Goal: Find specific page/section: Find specific page/section

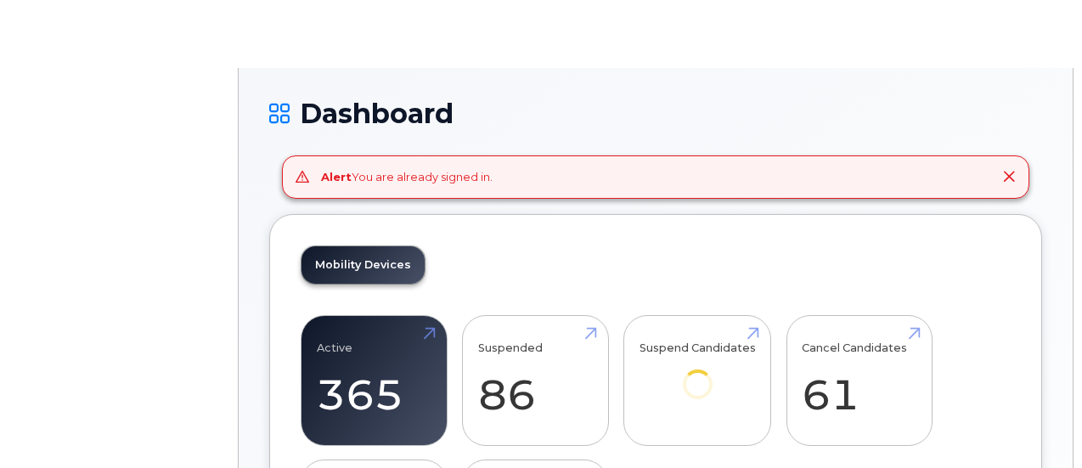
drag, startPoint x: 325, startPoint y: 40, endPoint x: 336, endPoint y: 33, distance: 13.0
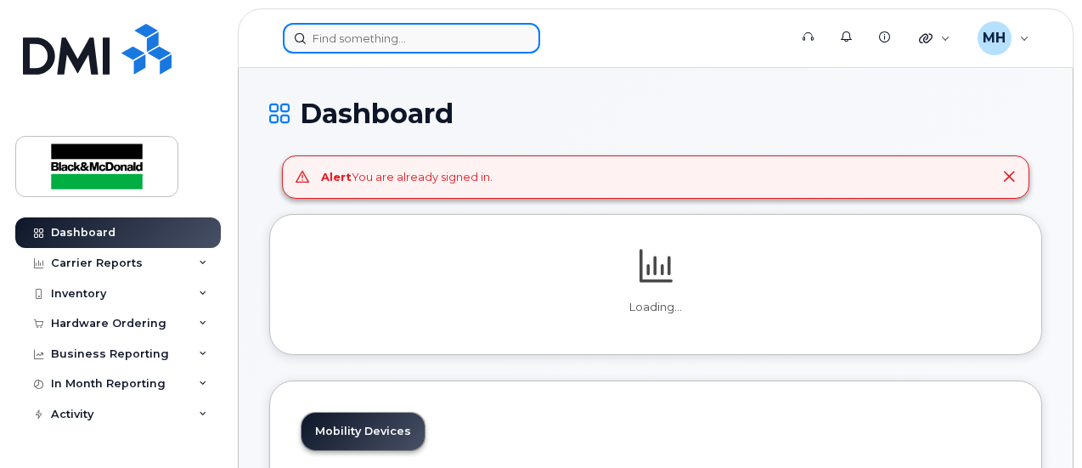
drag, startPoint x: 374, startPoint y: 48, endPoint x: 407, endPoint y: 34, distance: 35.8
click at [374, 48] on input at bounding box center [411, 38] width 257 height 31
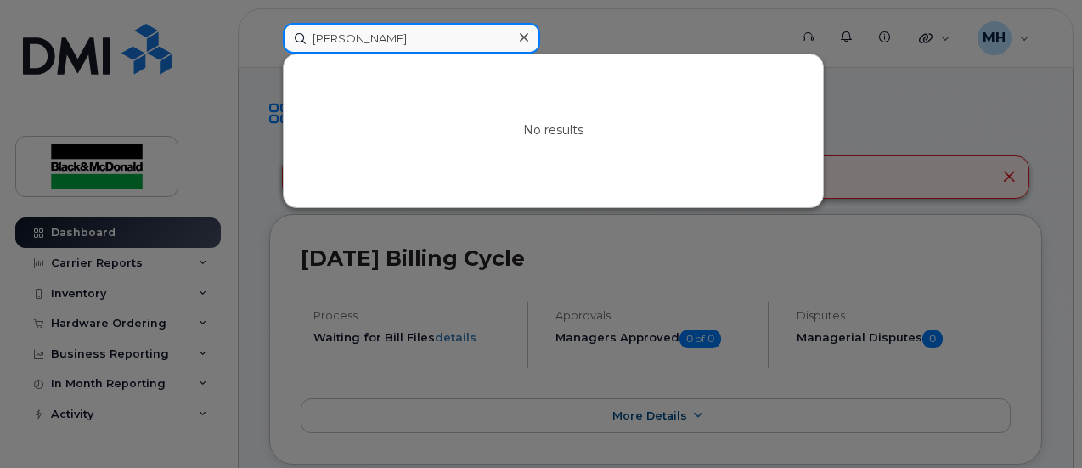
click at [384, 43] on input "Michael K" at bounding box center [411, 38] width 257 height 31
drag, startPoint x: 352, startPoint y: 40, endPoint x: 70, endPoint y: 21, distance: 282.7
click at [269, 37] on div "Micheal killeen No results" at bounding box center [530, 38] width 522 height 31
click at [374, 42] on input "killeen" at bounding box center [411, 38] width 257 height 31
type input "k"
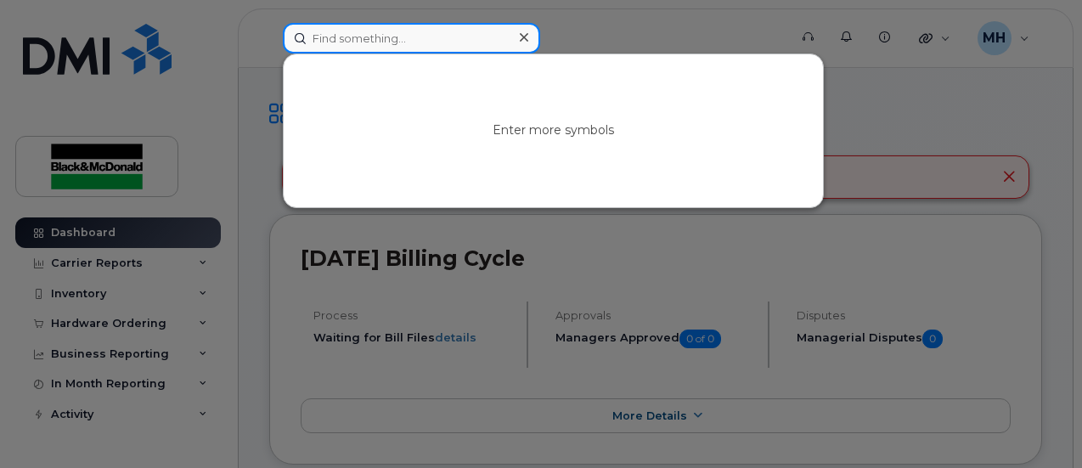
click at [437, 38] on input at bounding box center [411, 38] width 257 height 31
drag, startPoint x: 319, startPoint y: 37, endPoint x: 335, endPoint y: 42, distance: 15.9
click at [322, 37] on input at bounding box center [411, 38] width 257 height 31
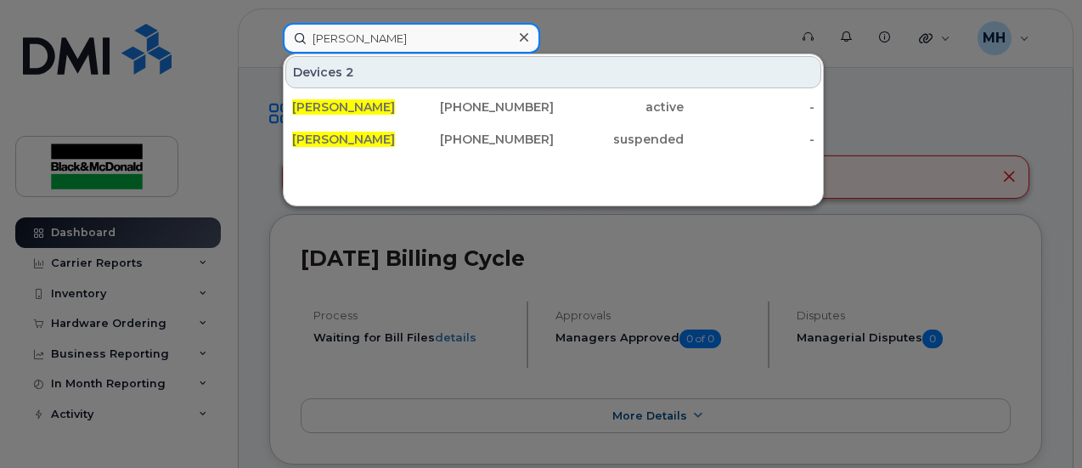
type input "serge Fournier"
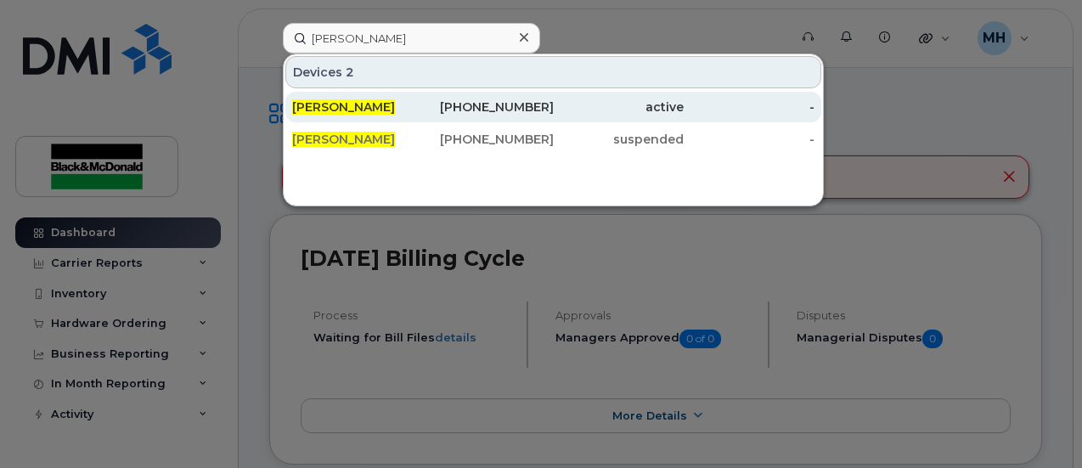
click at [365, 108] on span "Serge Fournier" at bounding box center [343, 106] width 103 height 15
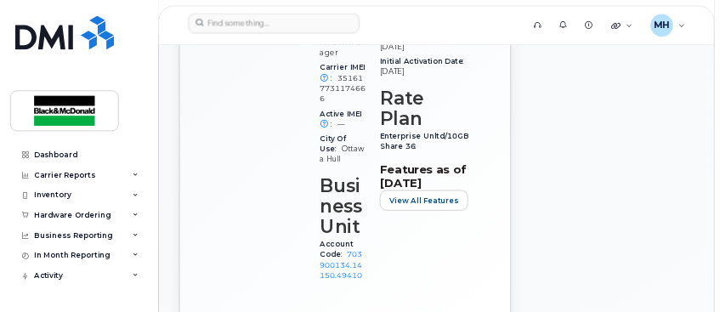
scroll to position [850, 0]
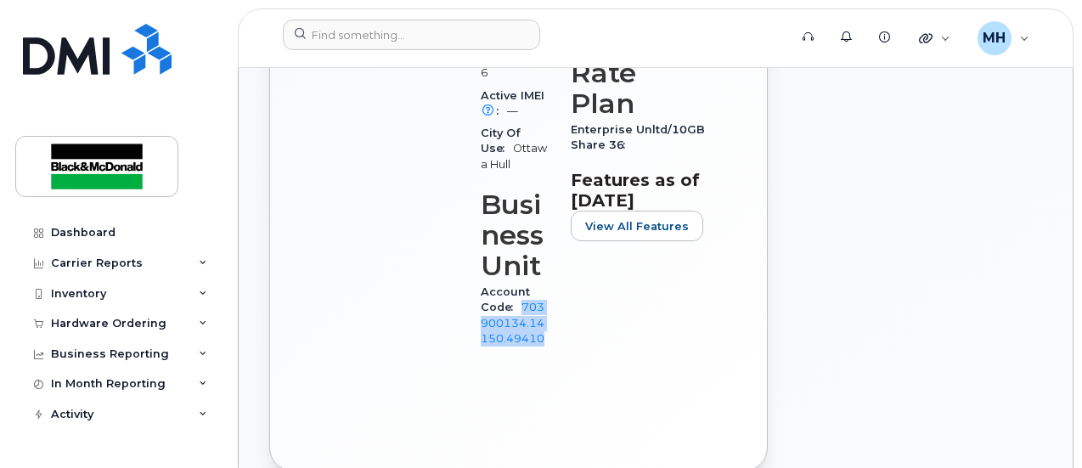
drag, startPoint x: 552, startPoint y: 338, endPoint x: 517, endPoint y: 308, distance: 46.5
click at [517, 308] on div "Device Details Device Android Samsung Galaxy A54 128GB + Upgrade Device SIM [TE…" at bounding box center [516, 14] width 90 height 720
copy link "703900134.14150.49410"
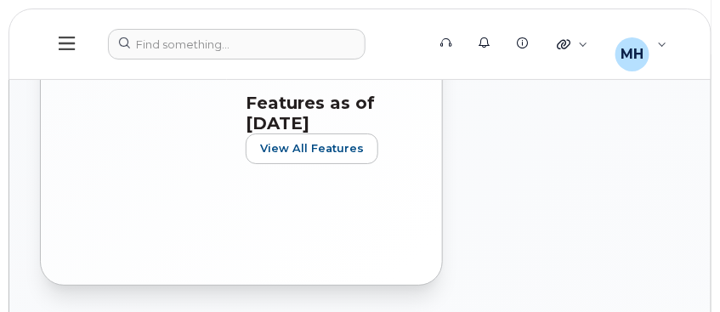
scroll to position [1246, 0]
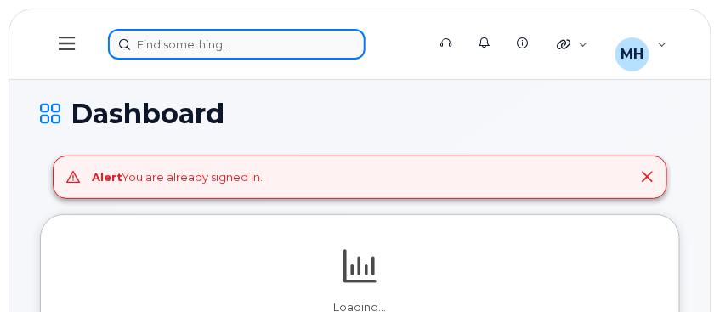
click at [207, 50] on div at bounding box center [261, 44] width 307 height 31
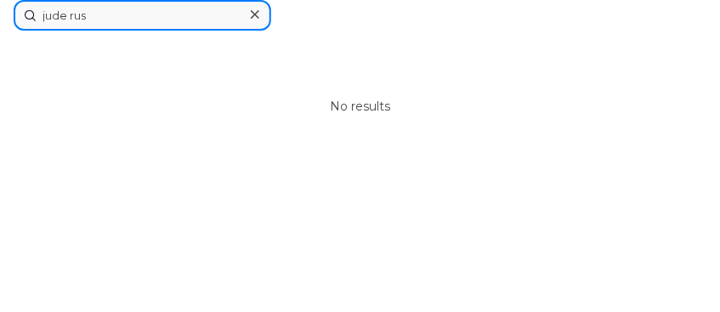
type input "jude rus"
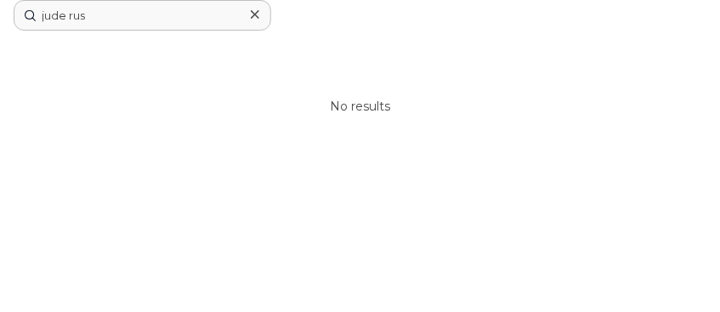
click at [251, 15] on icon at bounding box center [255, 15] width 8 height 14
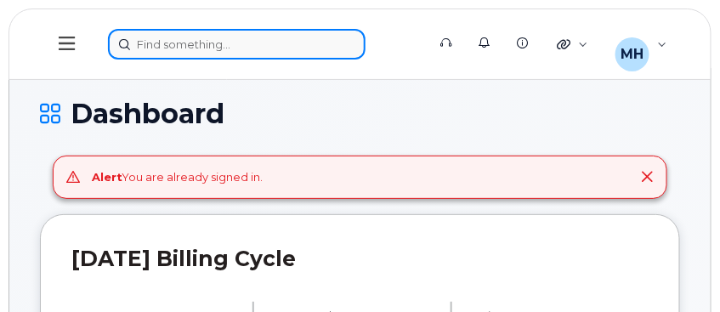
click at [183, 40] on div at bounding box center [261, 44] width 307 height 31
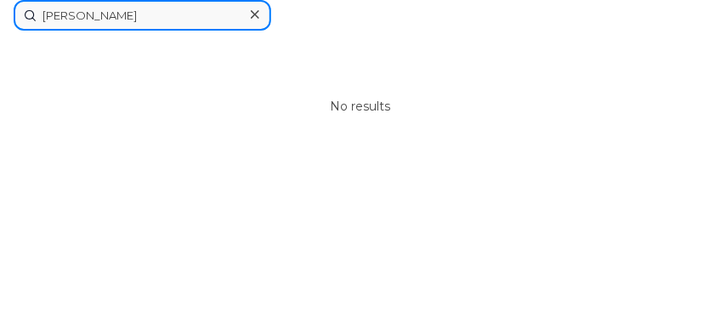
type input "[PERSON_NAME]"
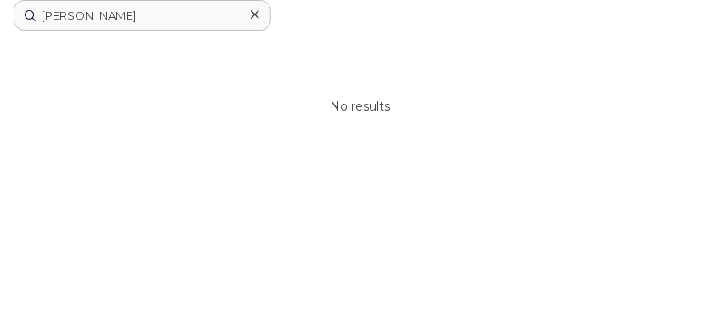
click at [253, 13] on icon at bounding box center [255, 15] width 8 height 14
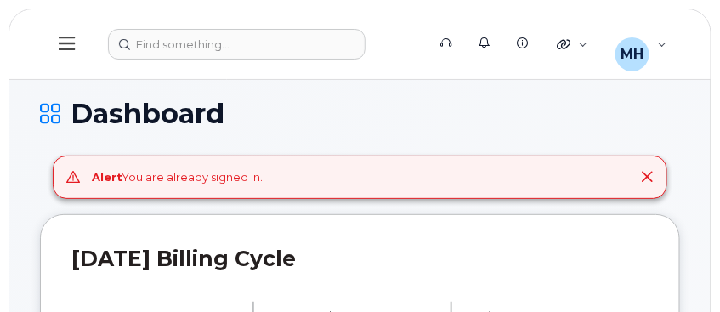
click at [369, 99] on h1 "Dashboard" at bounding box center [360, 114] width 640 height 30
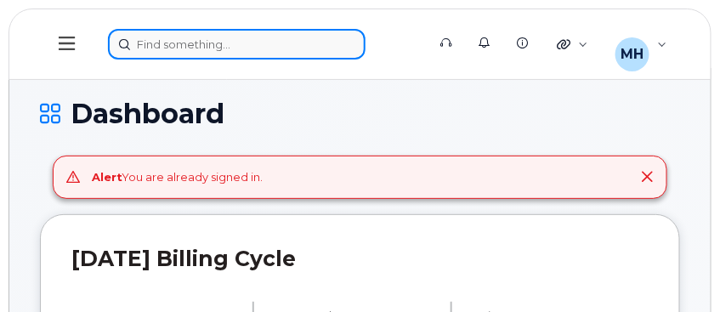
click at [179, 37] on div at bounding box center [261, 44] width 307 height 31
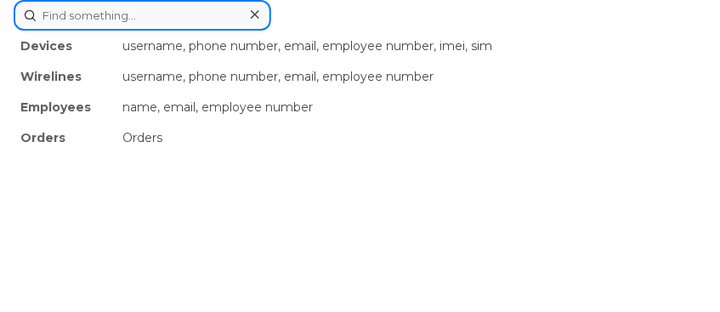
click at [167, 14] on input at bounding box center [142, 15] width 257 height 31
type input "[DEMOGRAPHIC_DATA]"
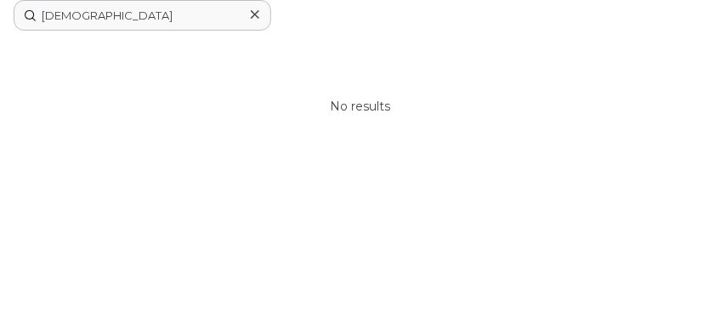
drag, startPoint x: 252, startPoint y: 10, endPoint x: 186, endPoint y: 22, distance: 67.3
click at [249, 9] on div at bounding box center [254, 15] width 25 height 25
